Goal: Task Accomplishment & Management: Manage account settings

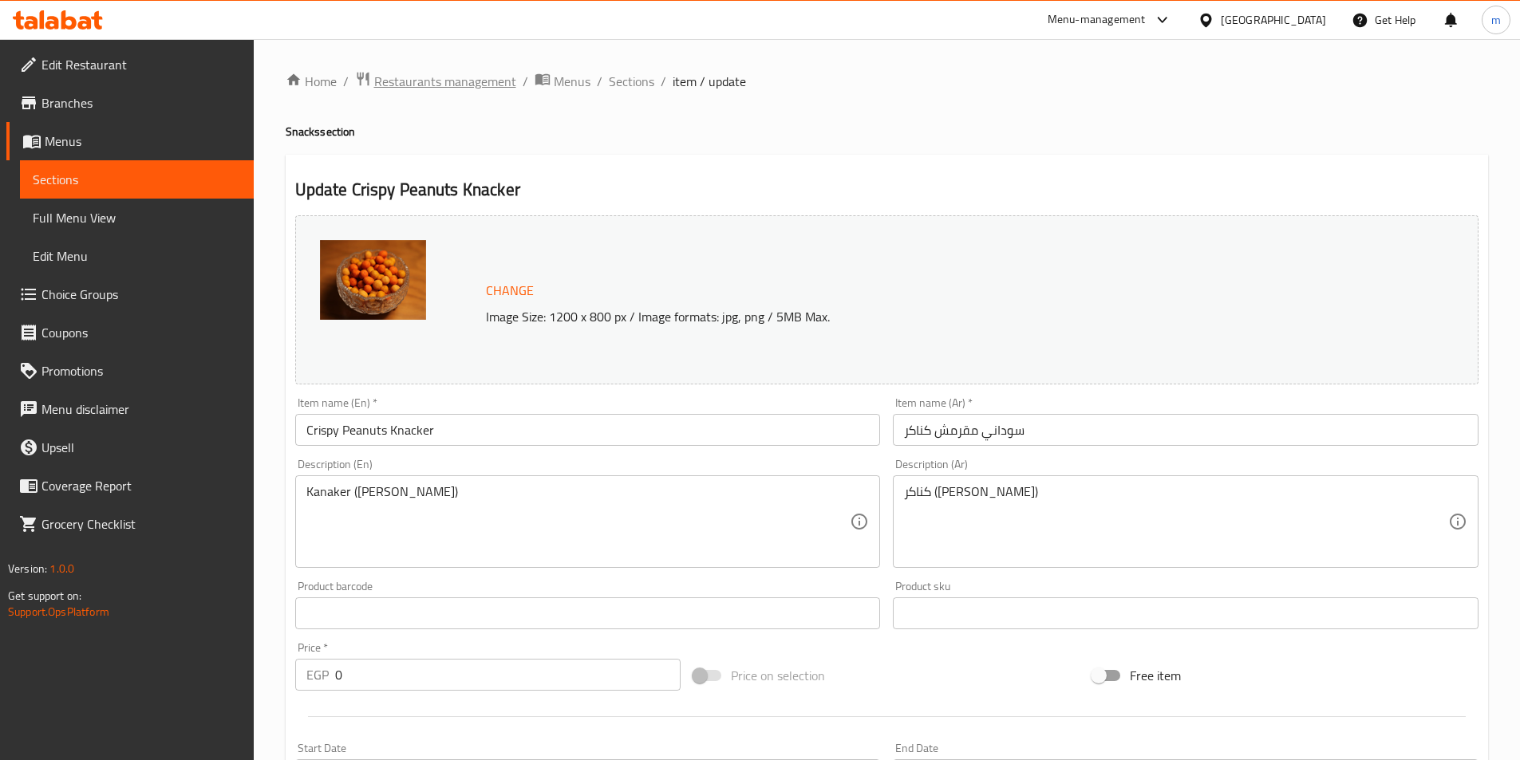
click at [397, 87] on span "Restaurants management" at bounding box center [445, 81] width 142 height 19
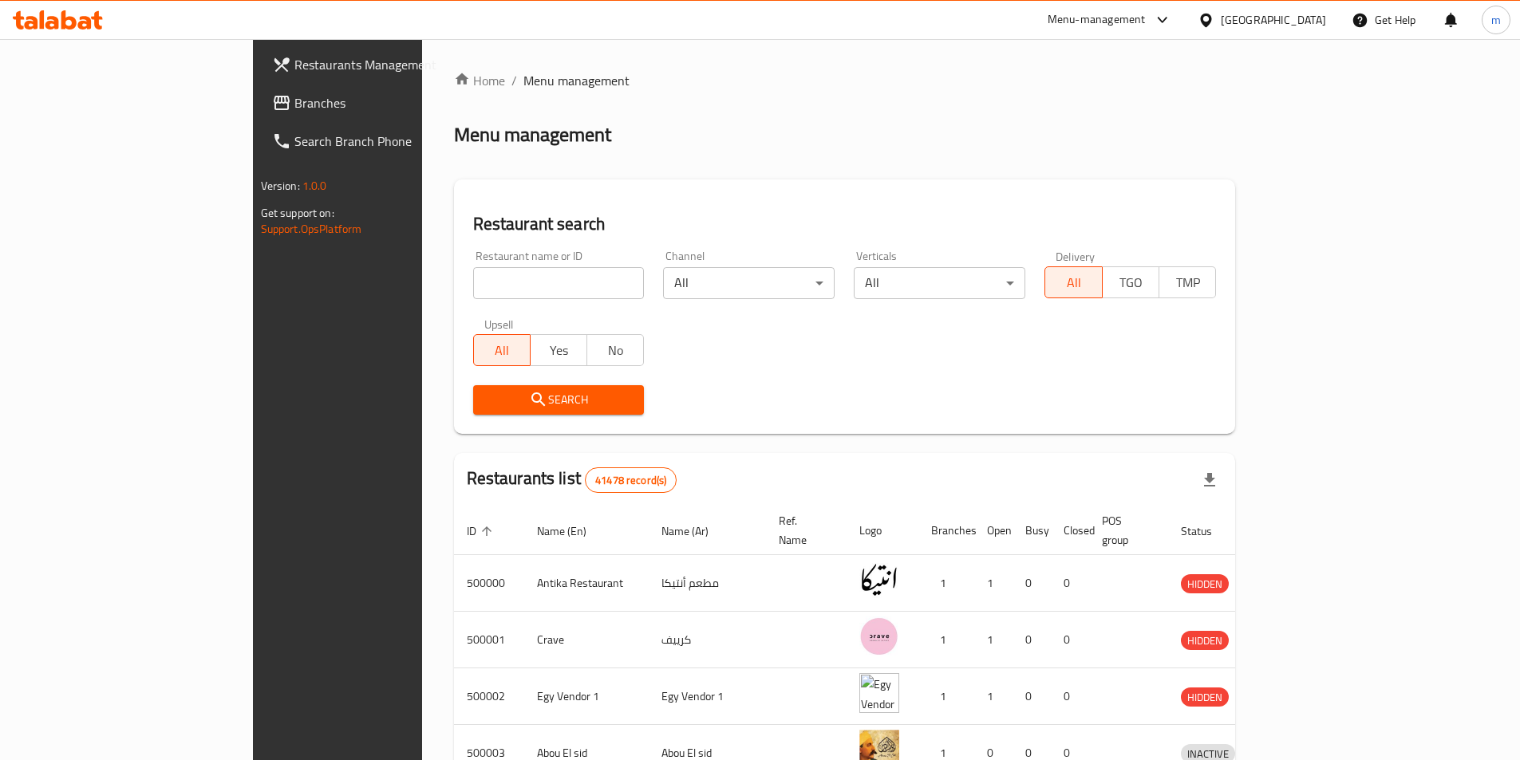
click at [294, 104] on span "Branches" at bounding box center [393, 102] width 199 height 19
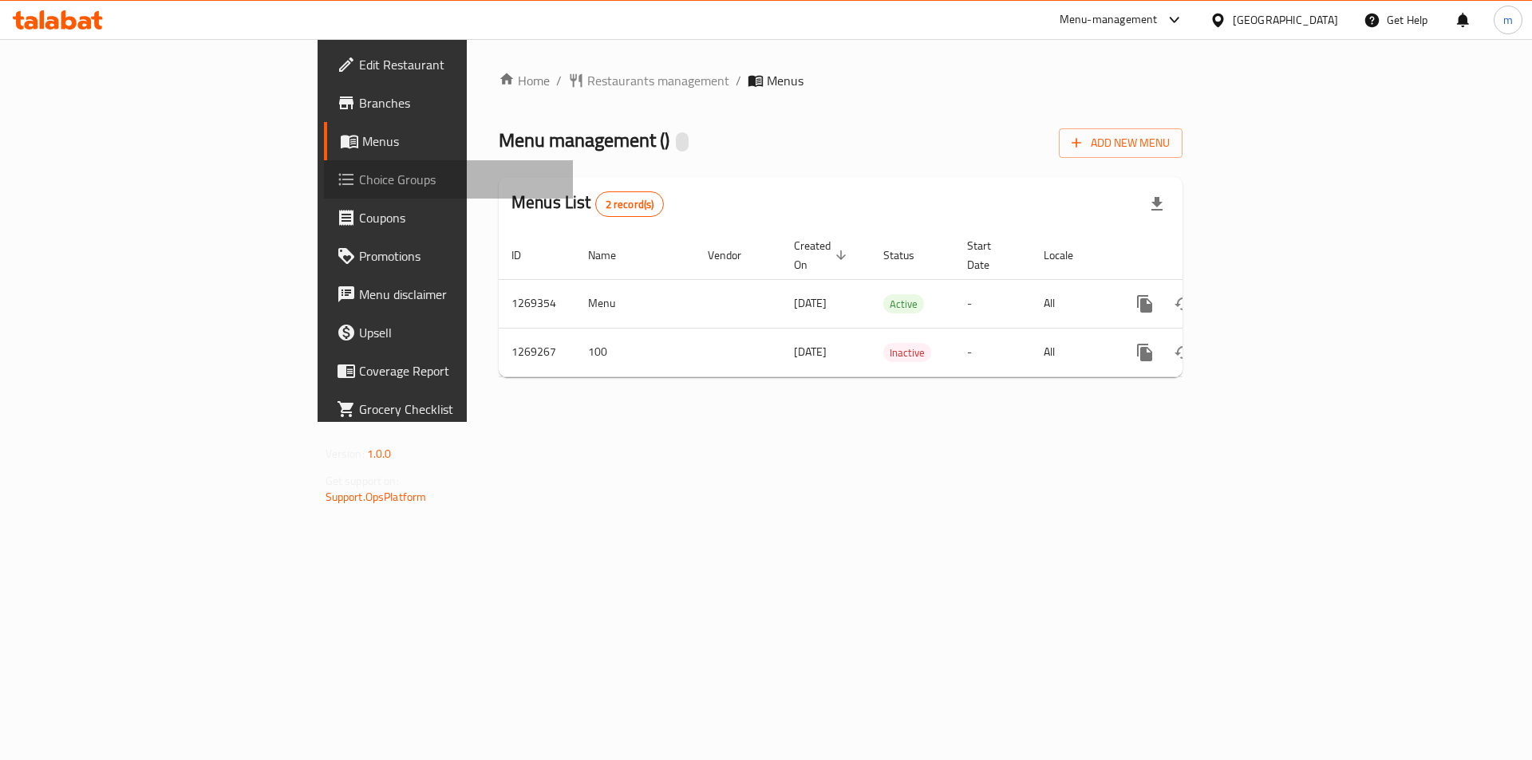
click at [359, 182] on span "Choice Groups" at bounding box center [460, 179] width 202 height 19
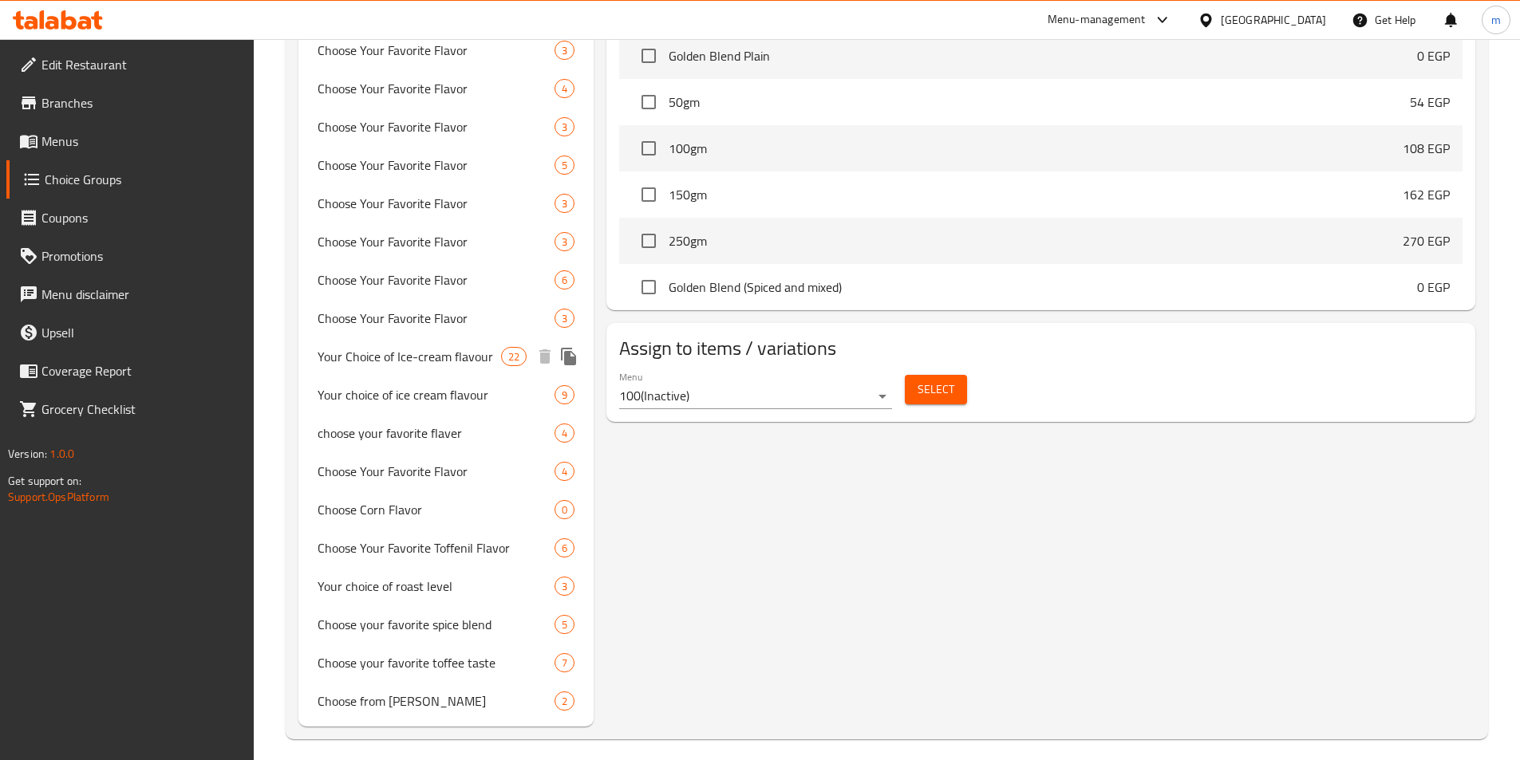
scroll to position [909, 0]
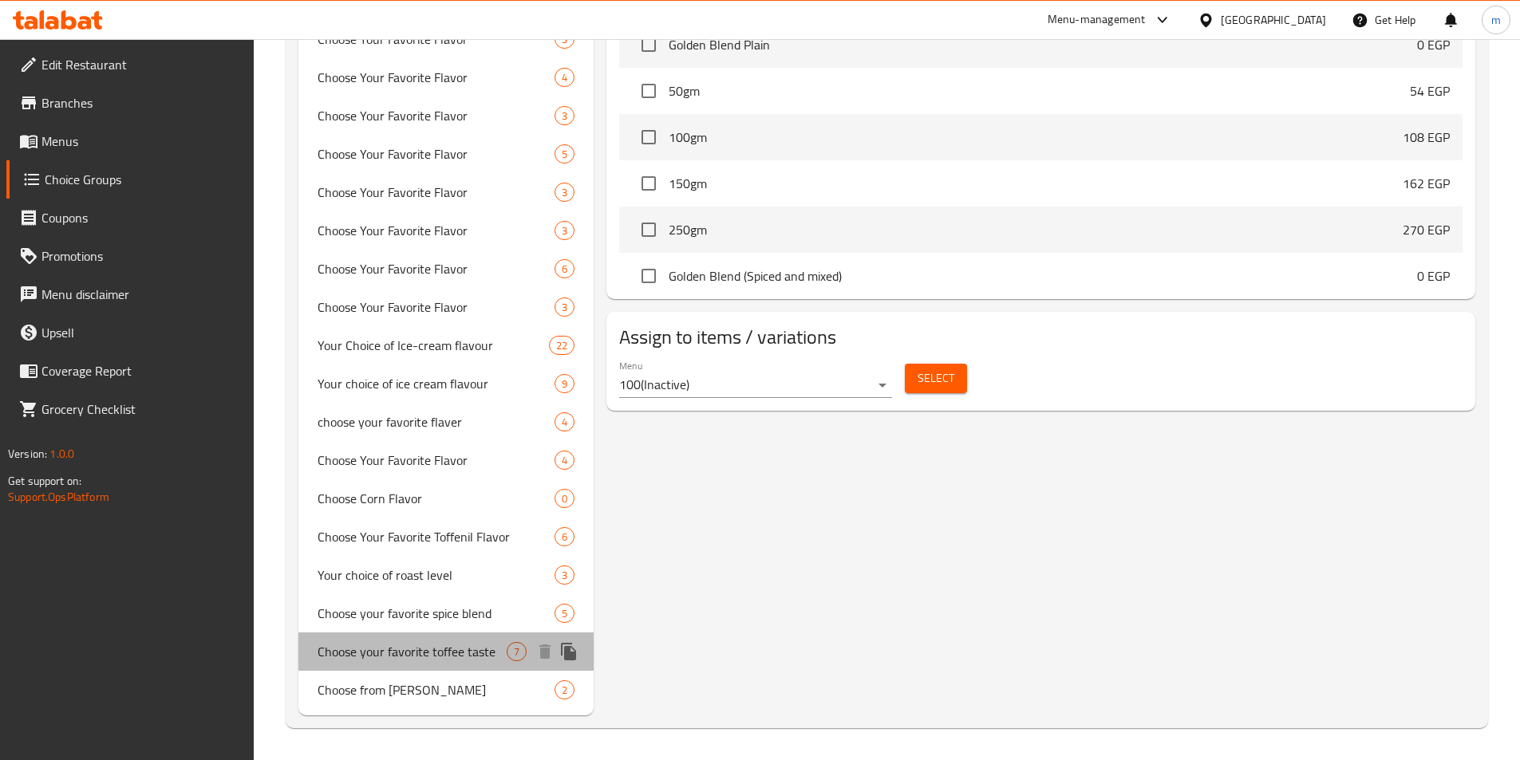
click at [433, 637] on div "Choose your favorite toffee taste 7" at bounding box center [446, 652] width 296 height 38
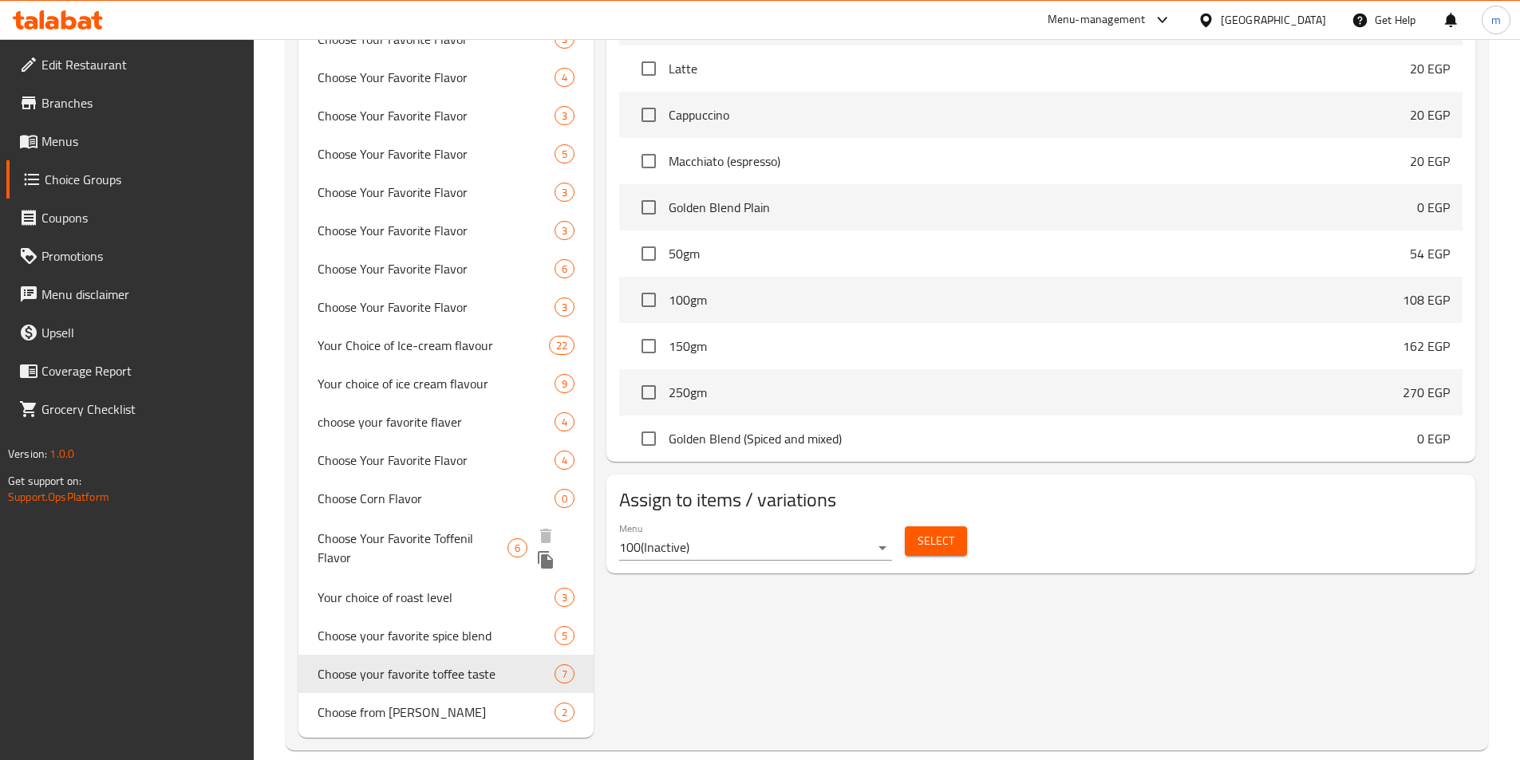
type input "Choose your favorite toffee taste"
type input "اختار طعمك المفضل من التوفي"
type input "7"
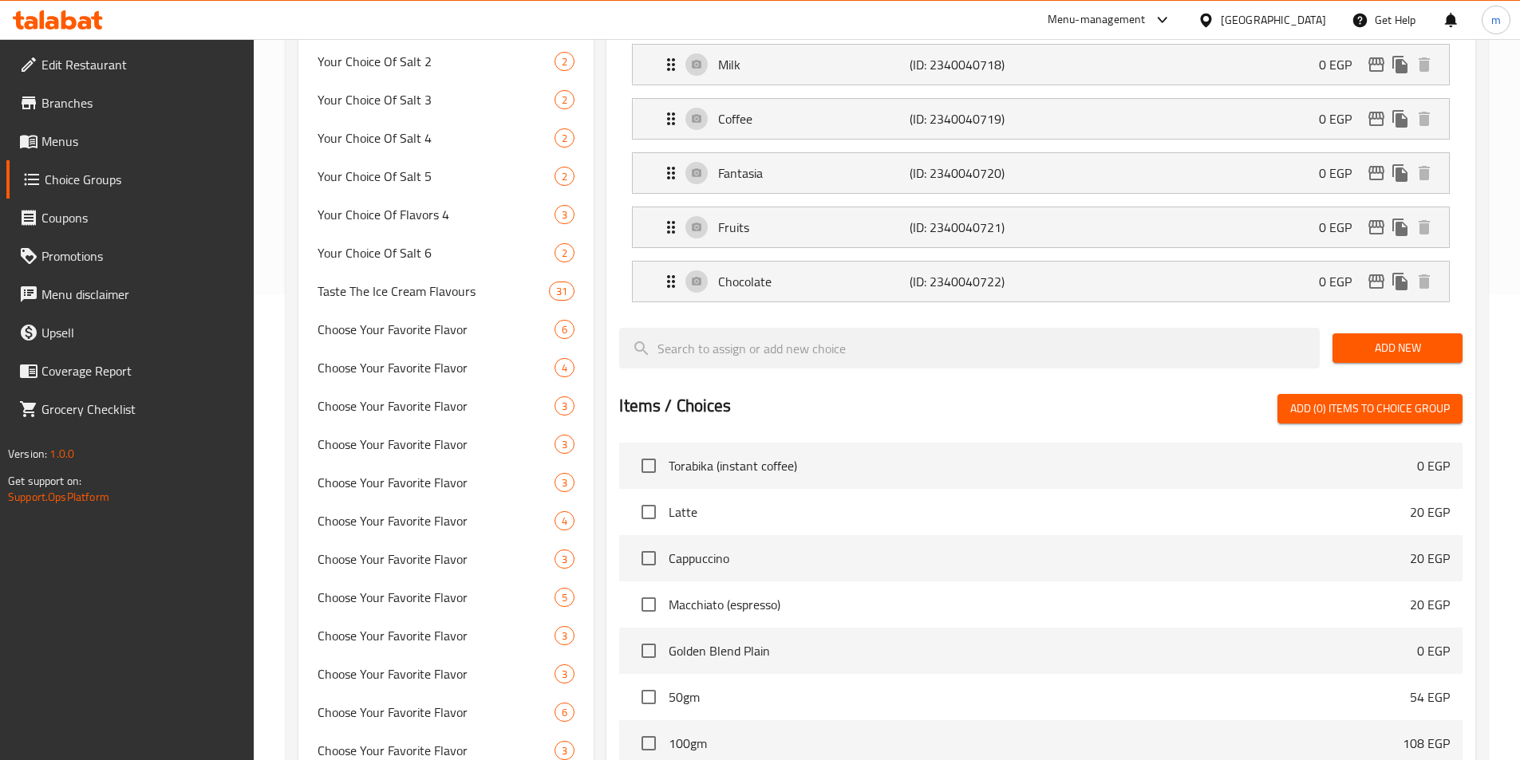
scroll to position [0, 0]
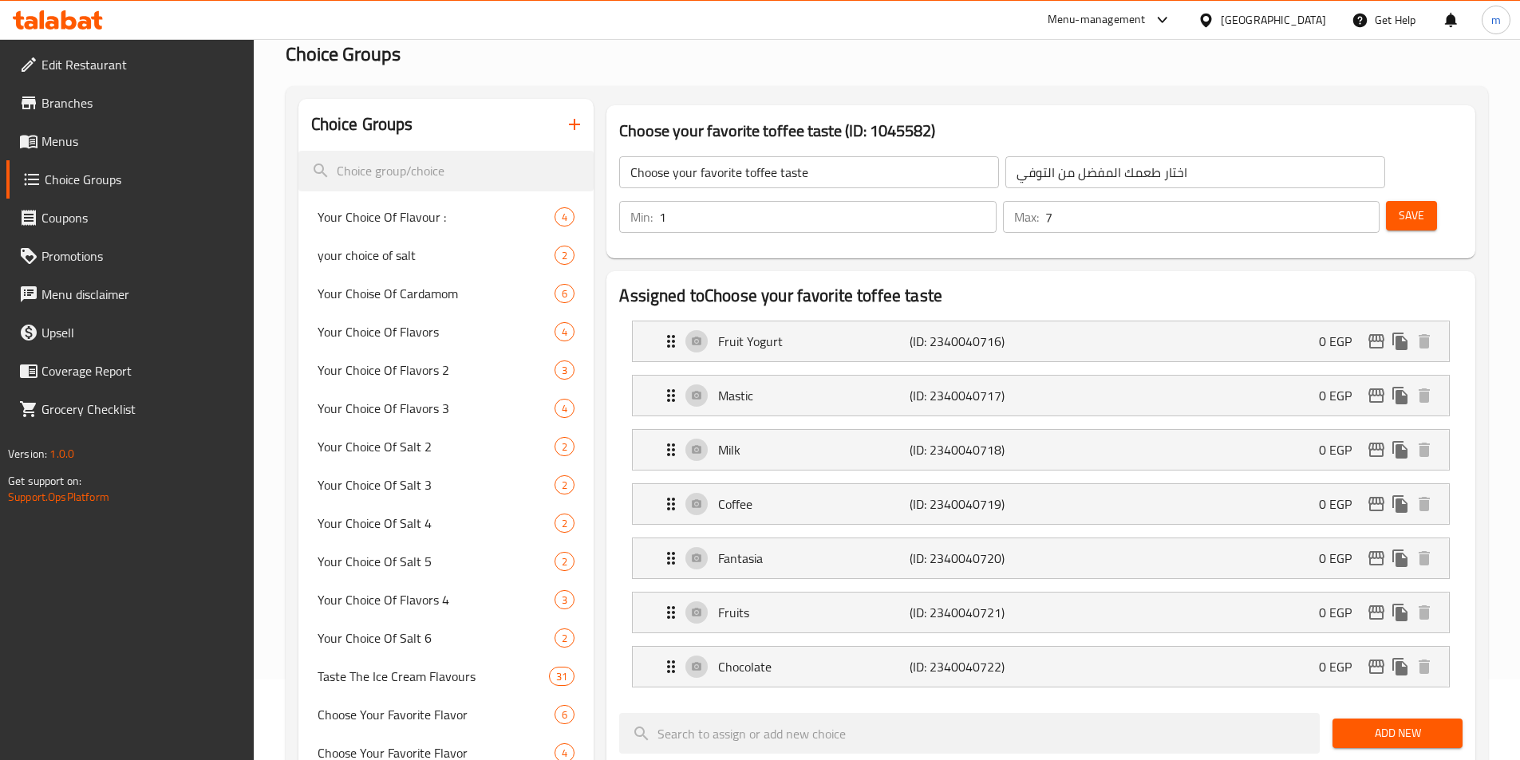
scroll to position [80, 0]
